Goal: Task Accomplishment & Management: Manage account settings

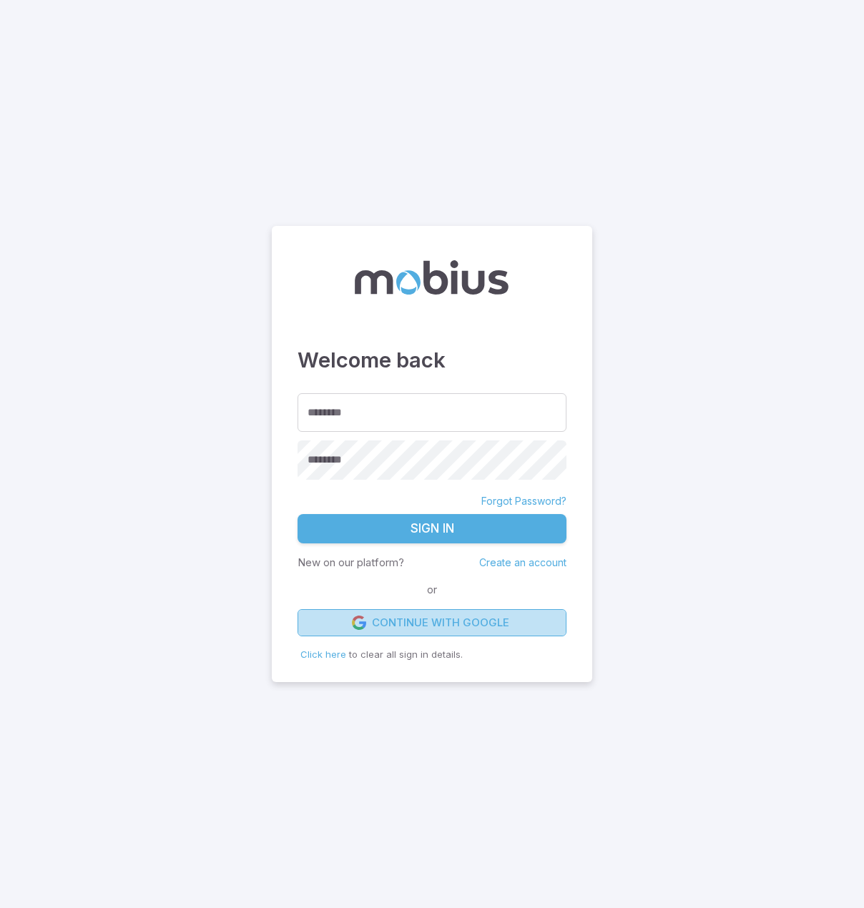
click at [469, 620] on link "Continue with Google" at bounding box center [431, 622] width 269 height 27
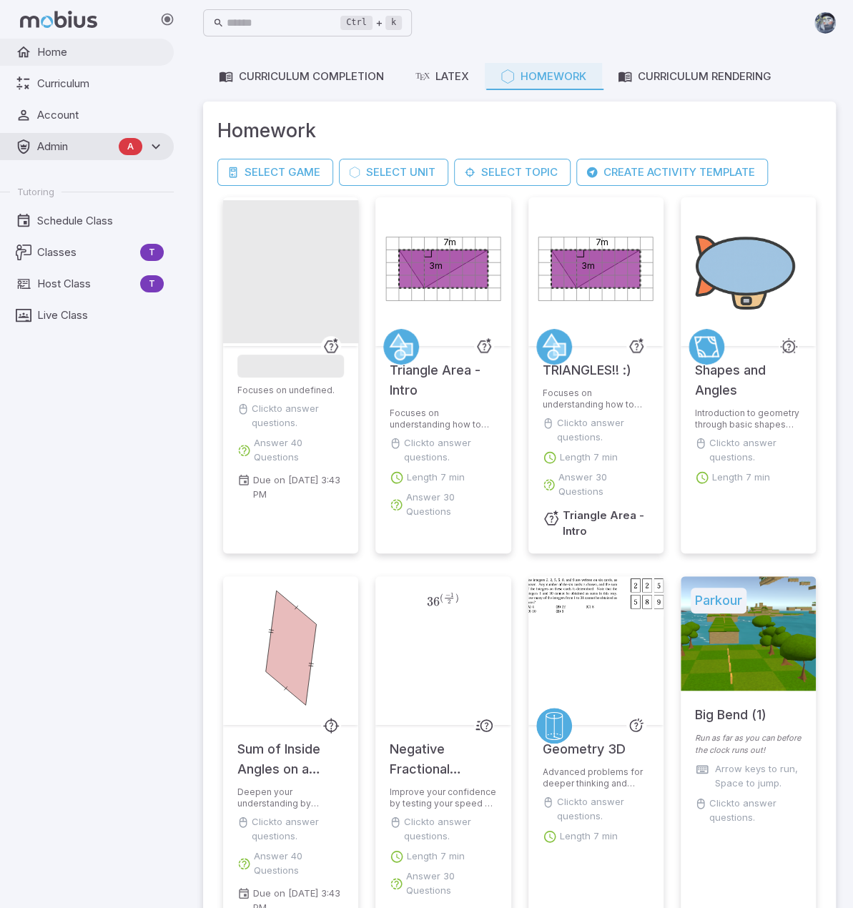
click at [61, 65] on link "Home" at bounding box center [87, 52] width 174 height 27
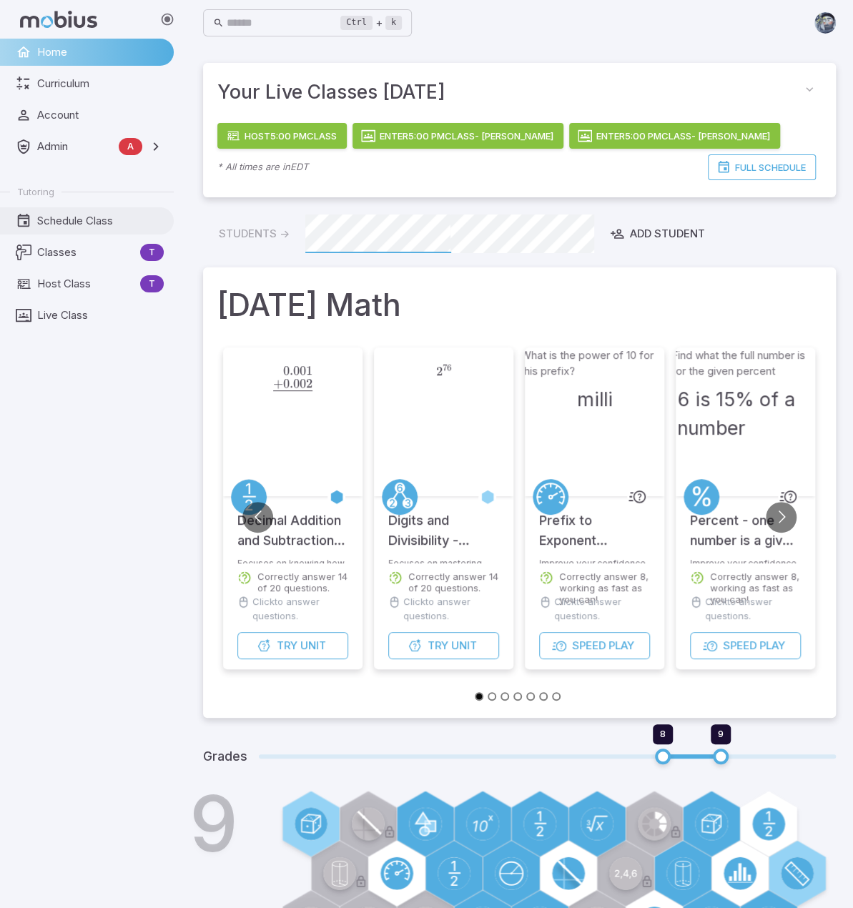
click at [77, 222] on span "Schedule Class" at bounding box center [100, 221] width 127 height 16
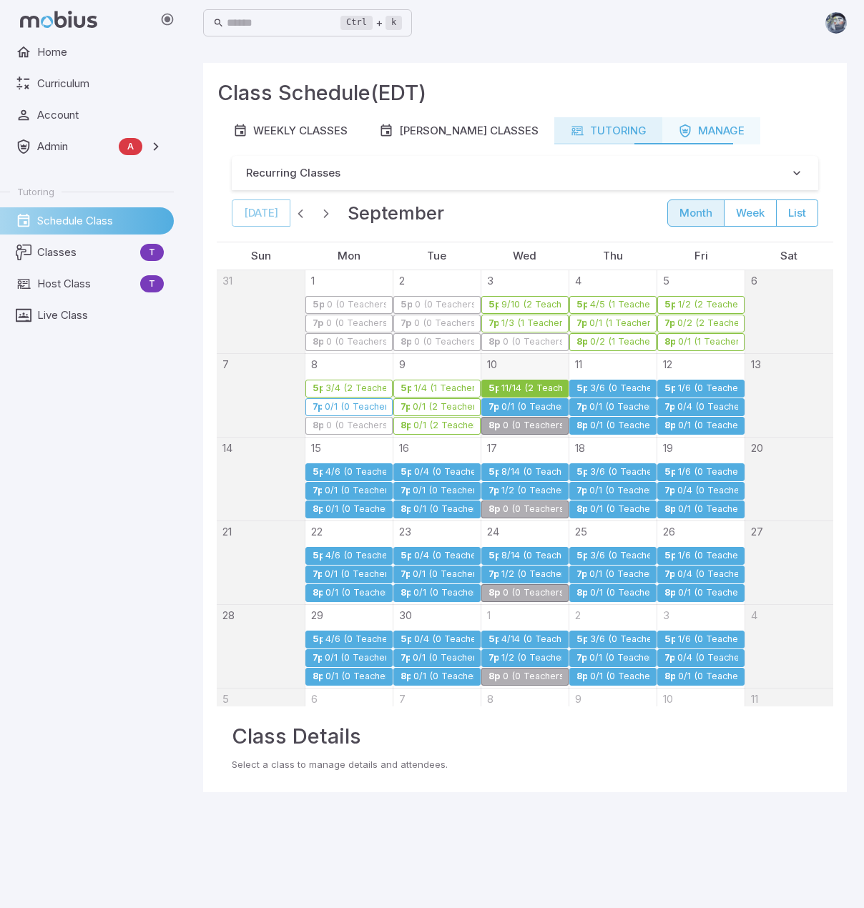
click at [603, 142] on link "Tutoring" at bounding box center [608, 130] width 108 height 27
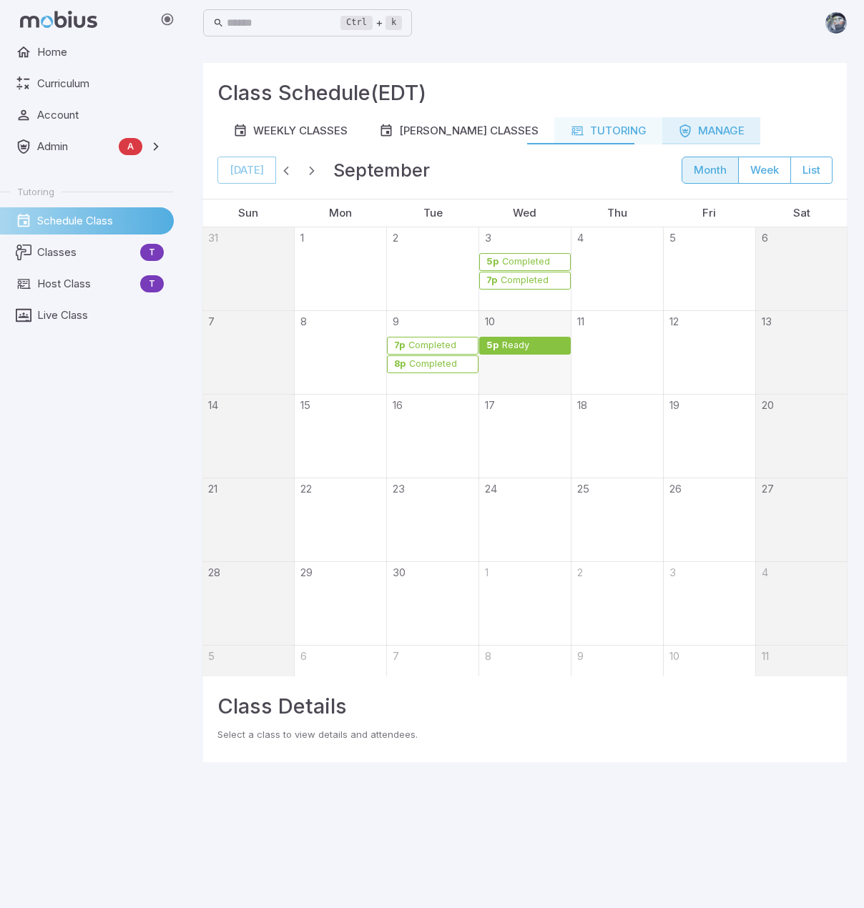
click at [678, 138] on div "Manage" at bounding box center [711, 131] width 66 height 16
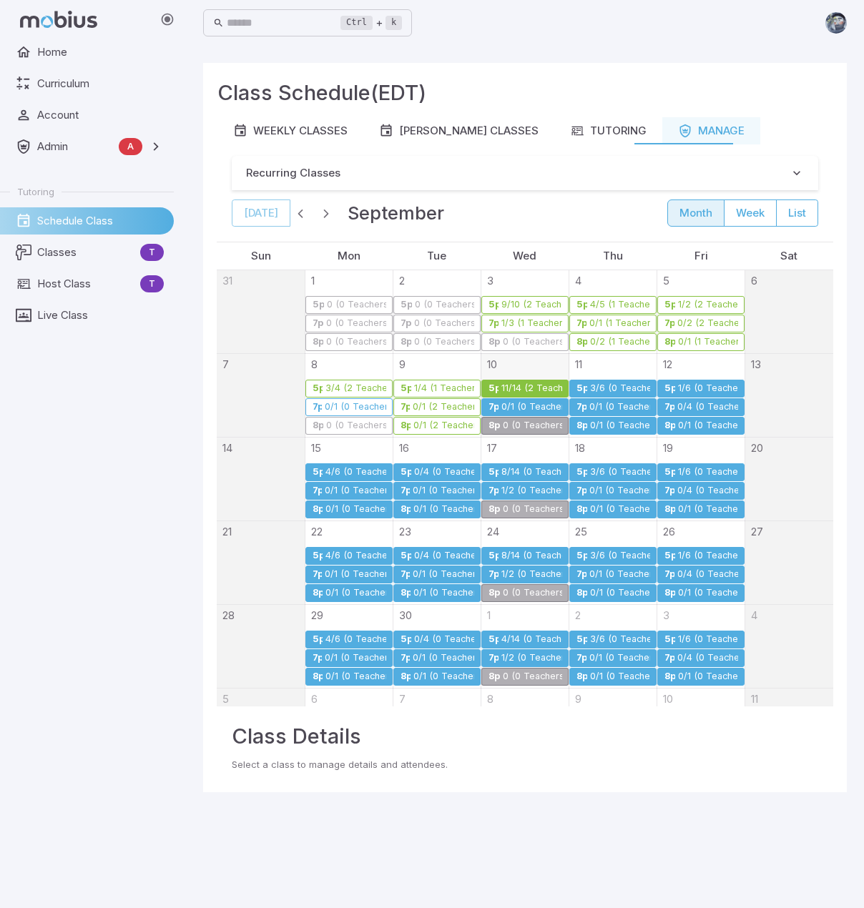
click at [523, 405] on div "0/1 (0 Teachers)" at bounding box center [530, 407] width 61 height 11
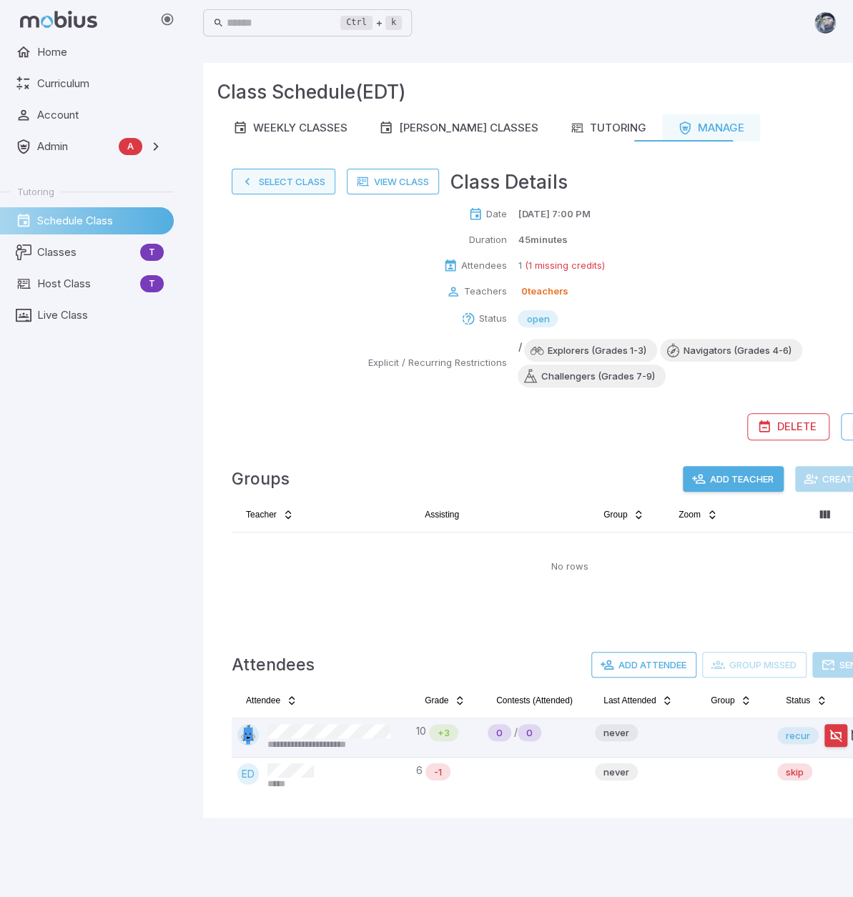
click at [312, 183] on button "Select Class" at bounding box center [284, 182] width 104 height 26
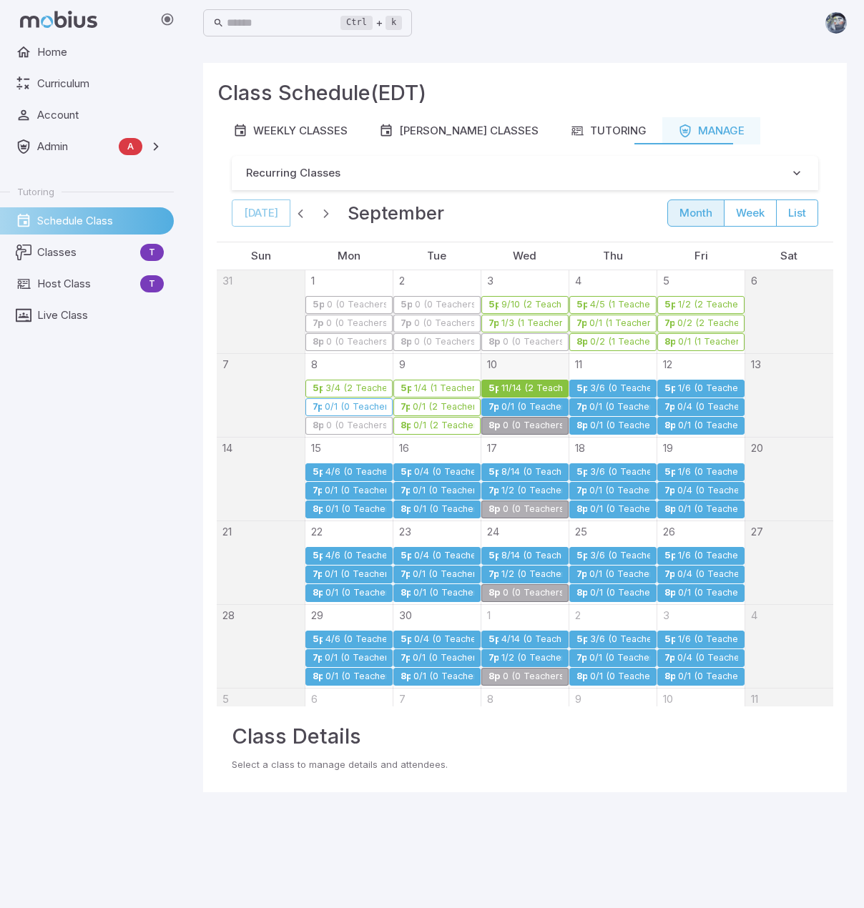
click at [519, 402] on div "0/1 (0 Teachers)" at bounding box center [530, 407] width 61 height 11
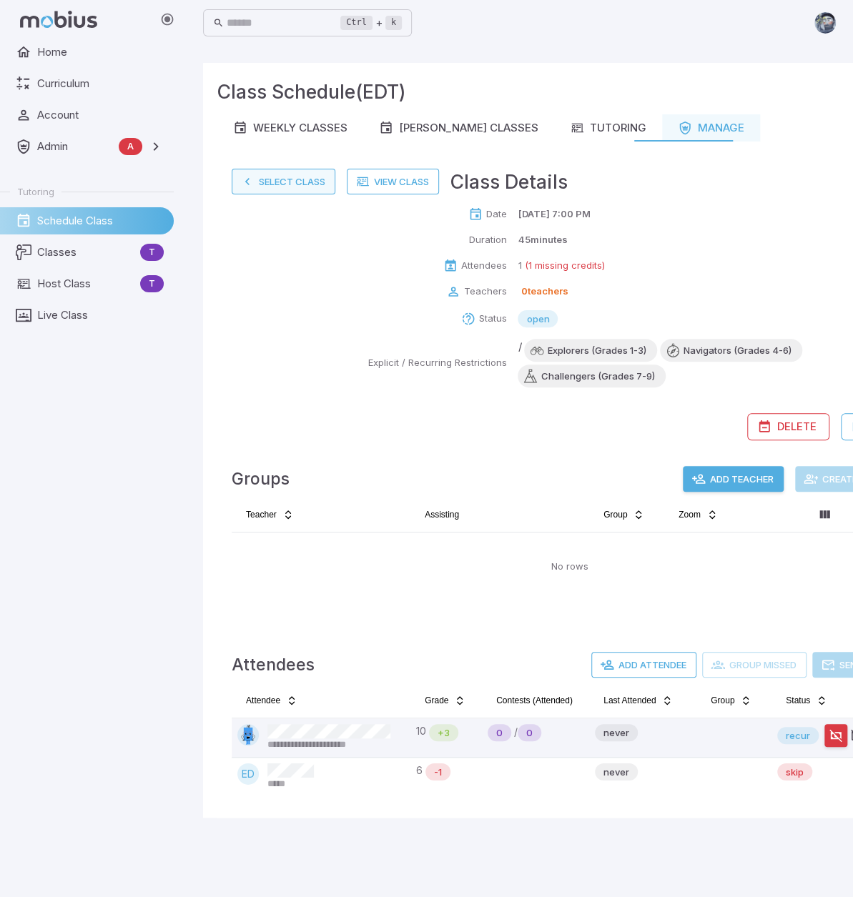
click at [299, 178] on button "Select Class" at bounding box center [284, 182] width 104 height 26
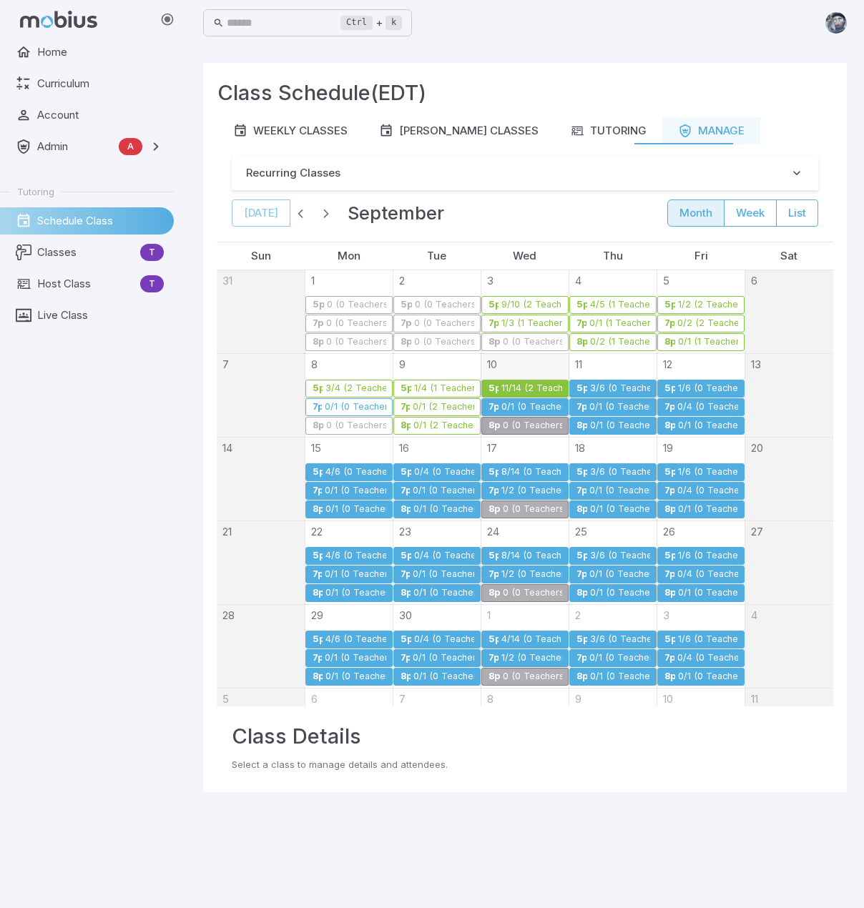
click at [510, 385] on div "11/14 (2 Teachers)" at bounding box center [530, 388] width 61 height 11
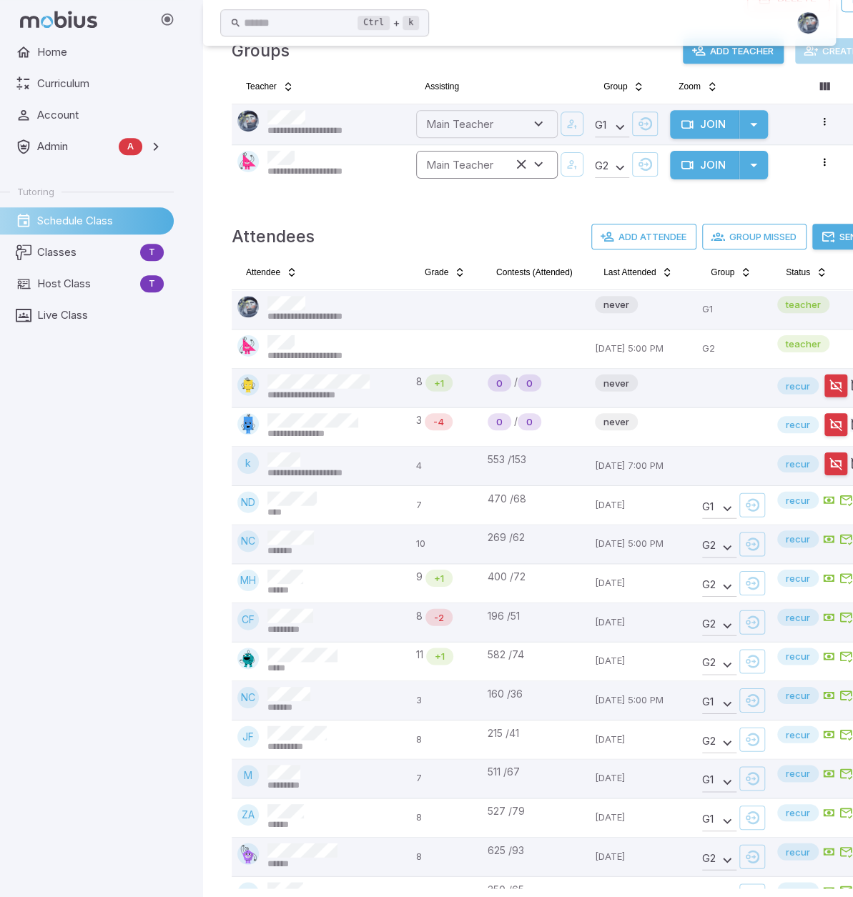
scroll to position [429, 0]
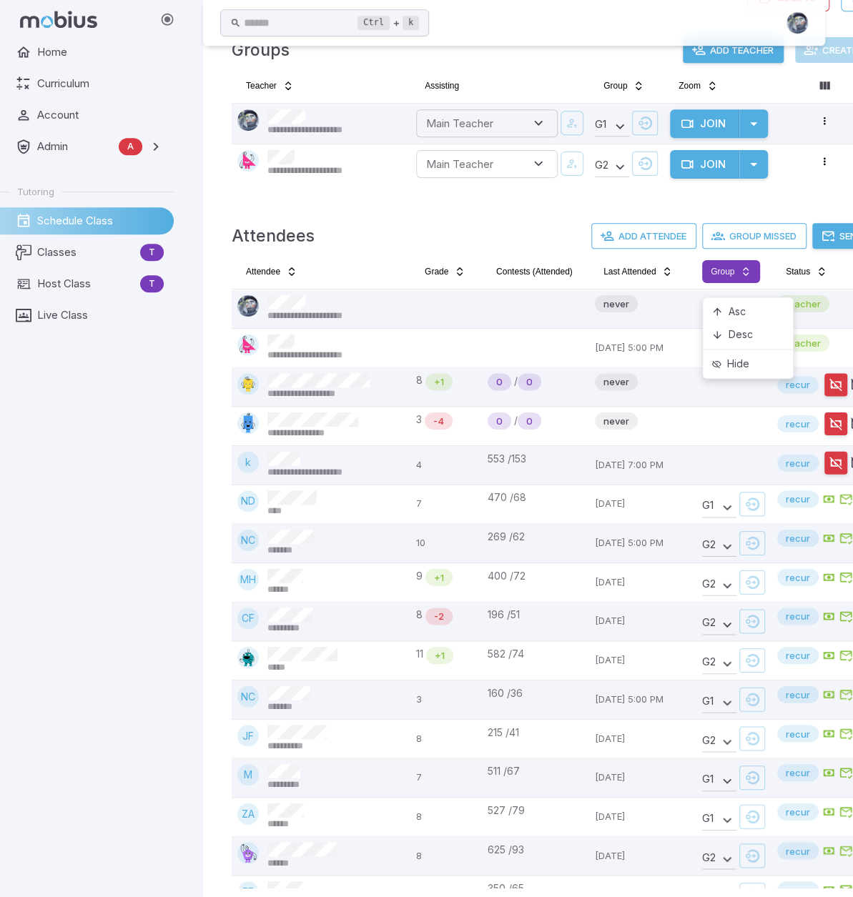
click at [729, 282] on html "**********" at bounding box center [426, 245] width 853 height 1348
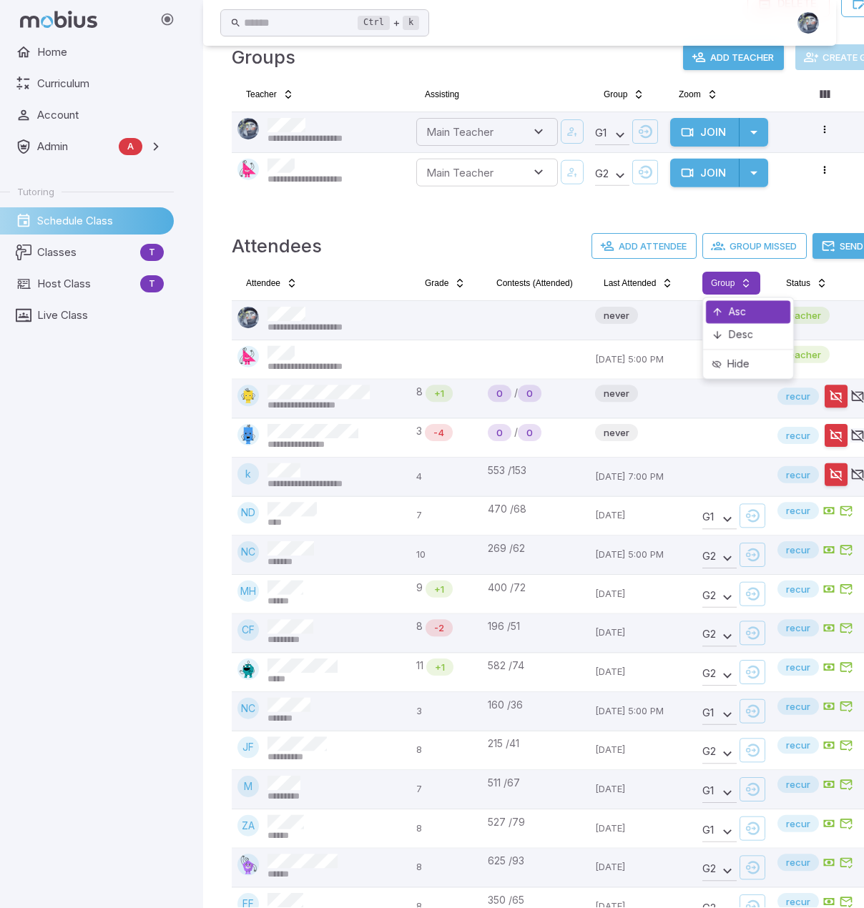
click at [729, 308] on div "Asc" at bounding box center [748, 311] width 84 height 23
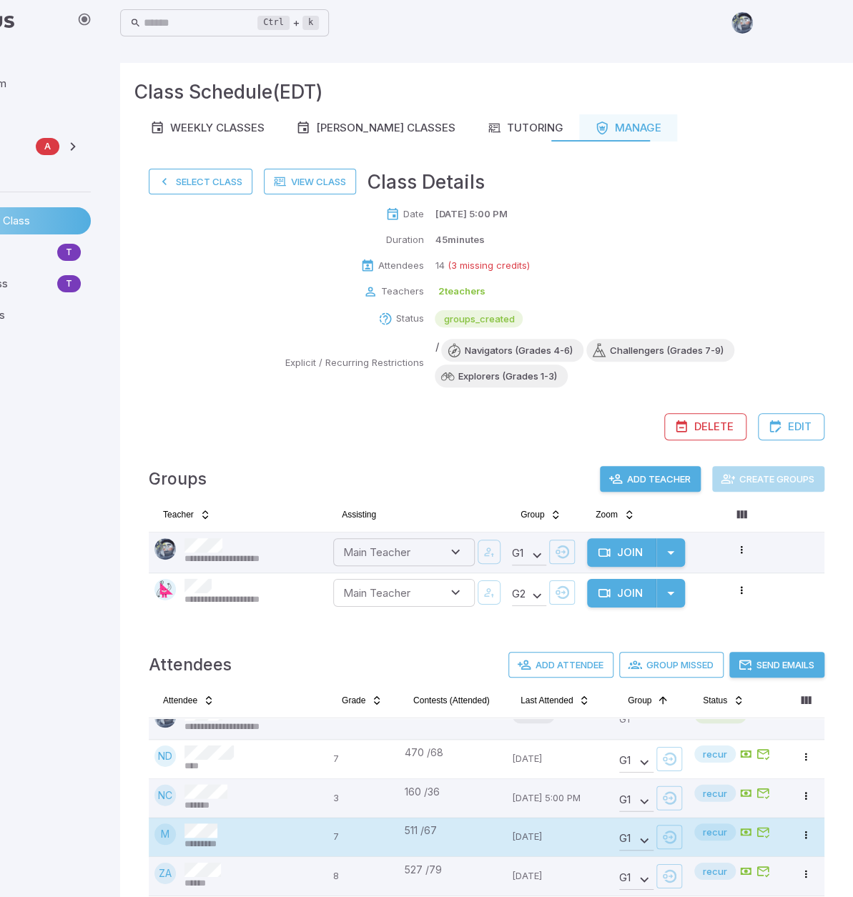
scroll to position [0, 0]
